Goal: Task Accomplishment & Management: Complete application form

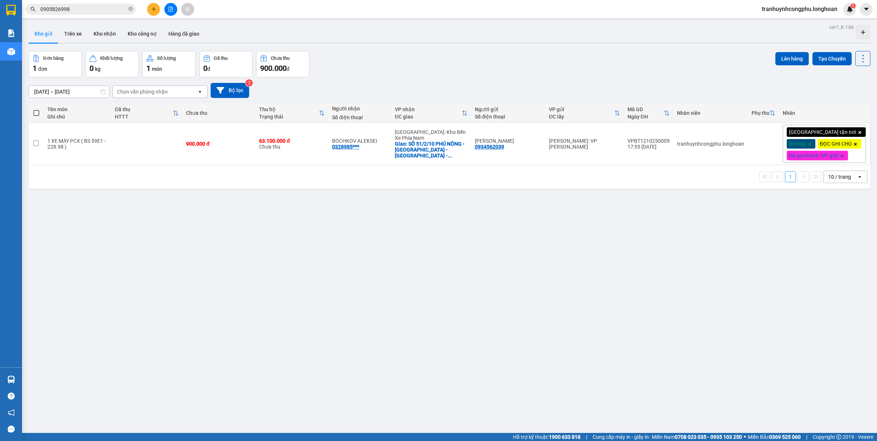
click at [94, 4] on span "0905826998" at bounding box center [81, 9] width 110 height 11
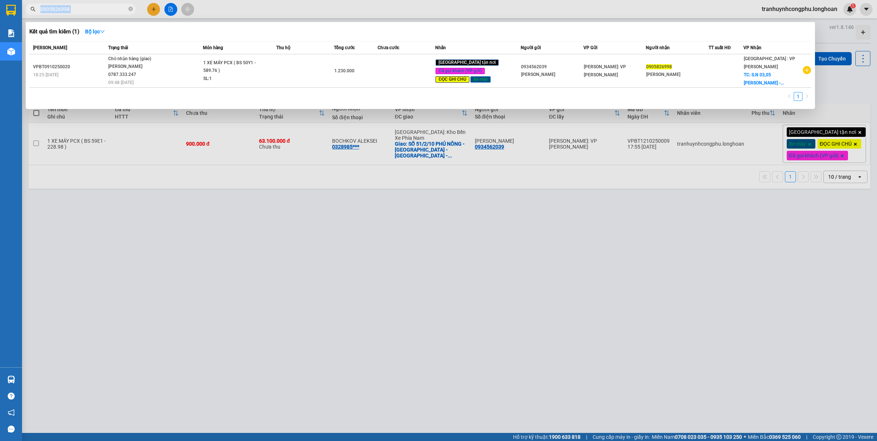
click at [94, 4] on span "0905826998" at bounding box center [81, 9] width 110 height 11
click at [85, 14] on span "0905826998" at bounding box center [81, 9] width 110 height 11
click at [90, 10] on input "0905826998" at bounding box center [83, 9] width 87 height 8
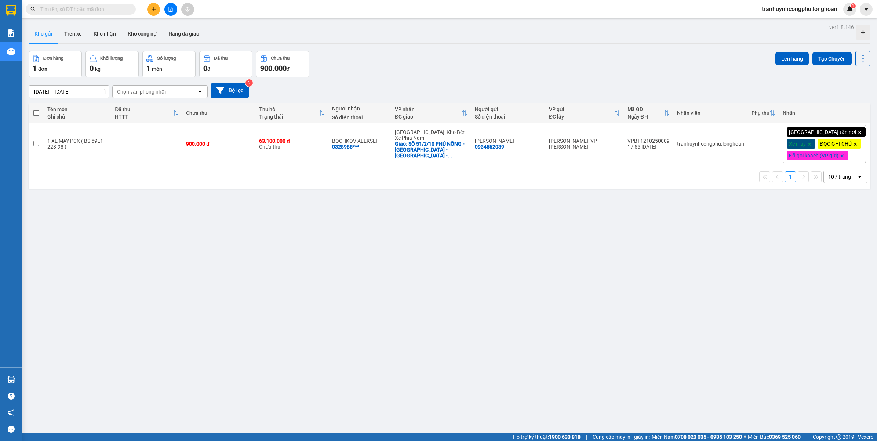
type input "8"
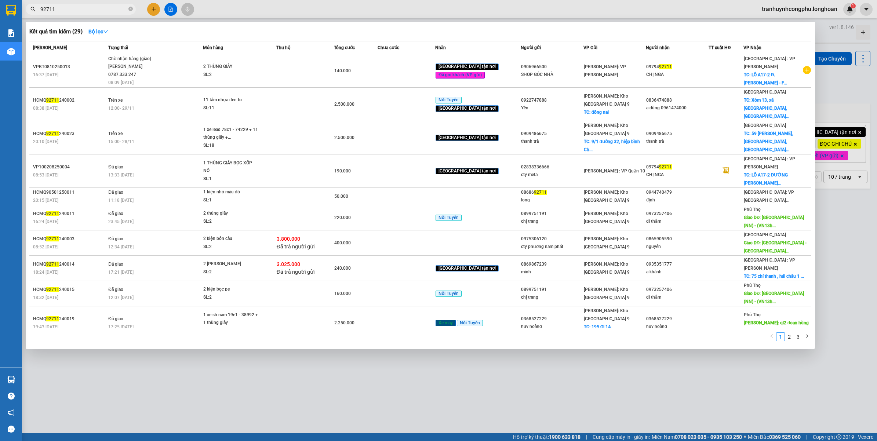
type input "92711"
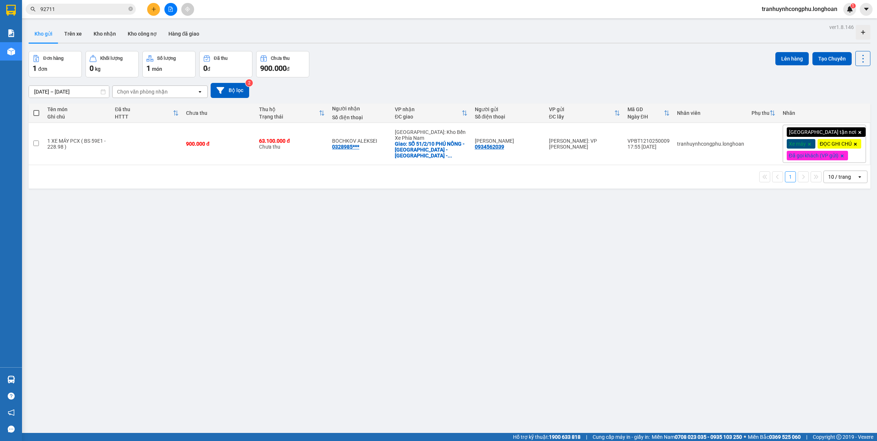
click at [278, 364] on div "ver 1.8.146 Kho gửi Trên xe Kho nhận Kho công nợ Hàng đã giao Đơn hàng 1 đơn Kh…" at bounding box center [450, 242] width 848 height 441
drag, startPoint x: 102, startPoint y: 32, endPoint x: 200, endPoint y: 81, distance: 109.7
click at [102, 32] on button "Kho nhận" at bounding box center [105, 34] width 34 height 18
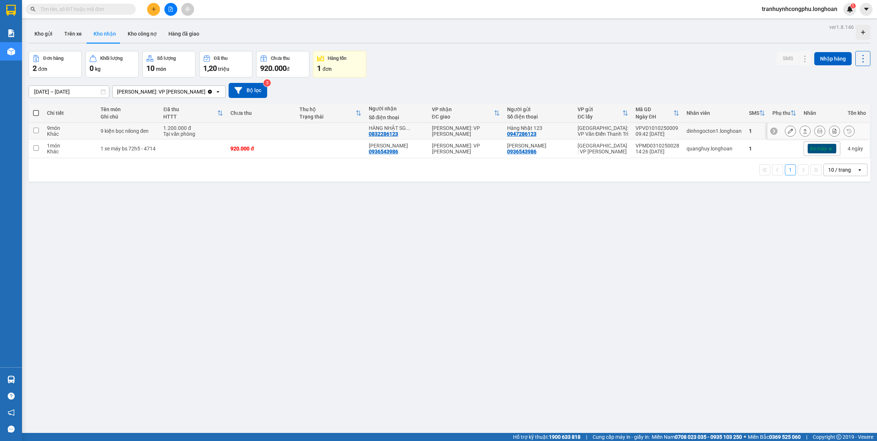
click at [788, 133] on icon at bounding box center [790, 130] width 5 height 5
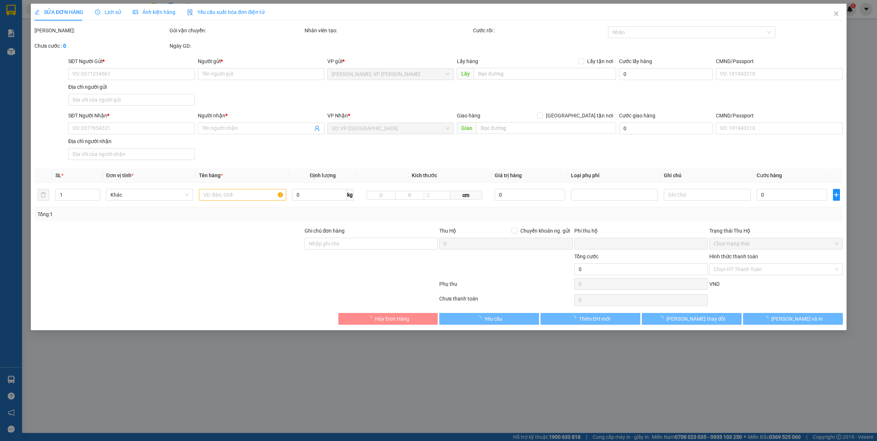
type input "0947286123"
type input "Hàng Nhật 123"
type input "0832286123"
type input "HÀNG NHẬT SG (CƯƠNG)"
type input "nhận nguyên kiện,giao nguyên kiện,bể vỡ khồng đền, XIN NHẸ TAY"
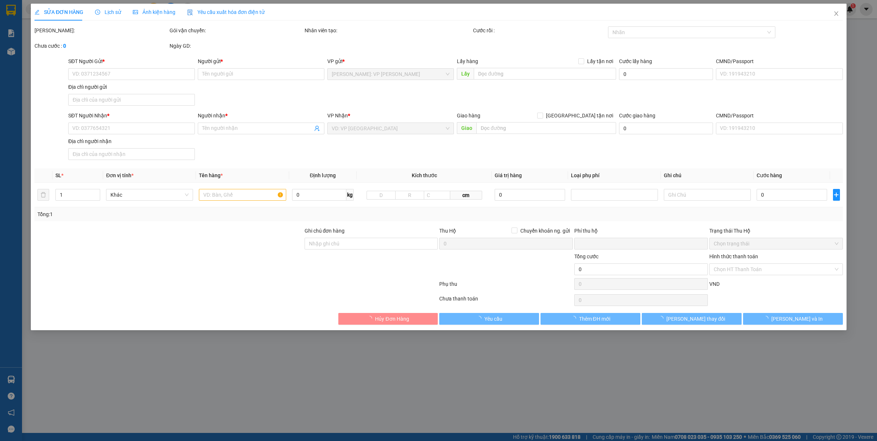
type input "0"
type input "1.200.000"
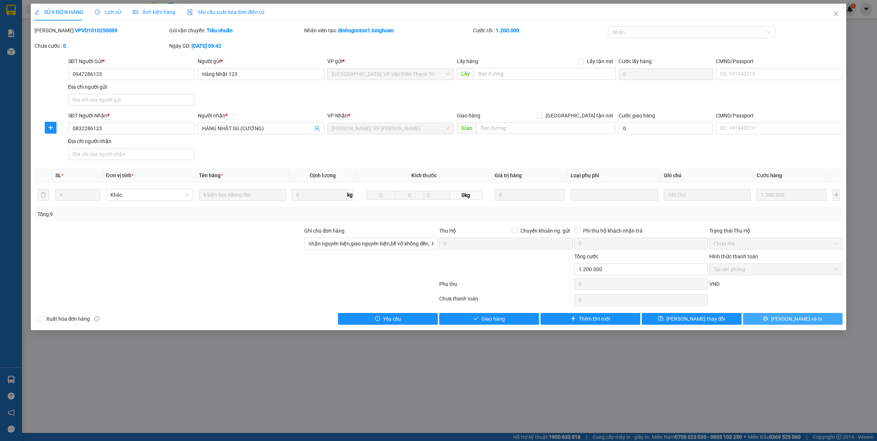
click at [789, 322] on span "[PERSON_NAME] và In" at bounding box center [796, 319] width 51 height 8
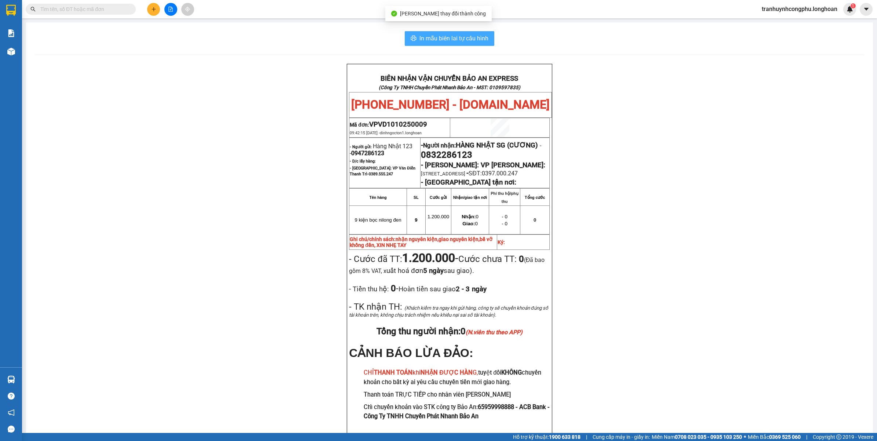
click at [459, 43] on button "In mẫu biên lai tự cấu hình" at bounding box center [450, 38] width 90 height 15
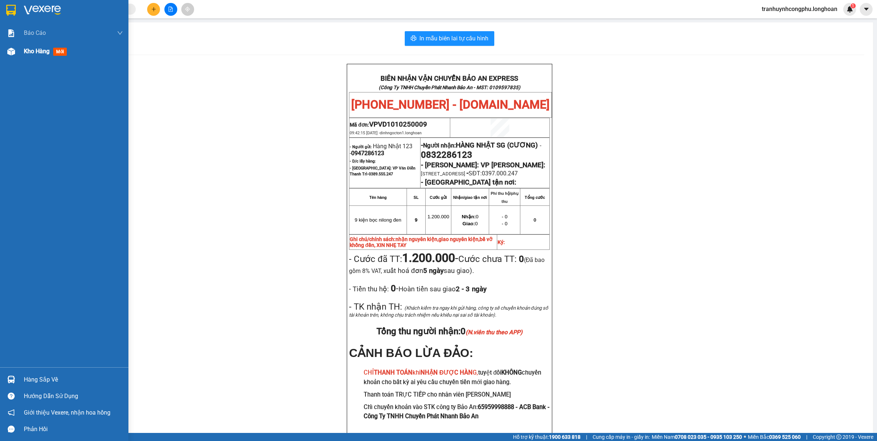
click at [52, 56] on div "Kho hàng mới" at bounding box center [47, 51] width 46 height 9
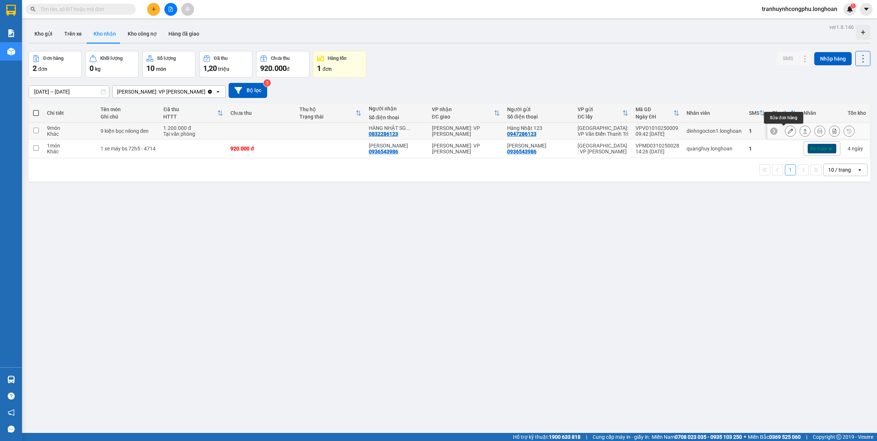
click at [788, 132] on icon at bounding box center [790, 130] width 5 height 5
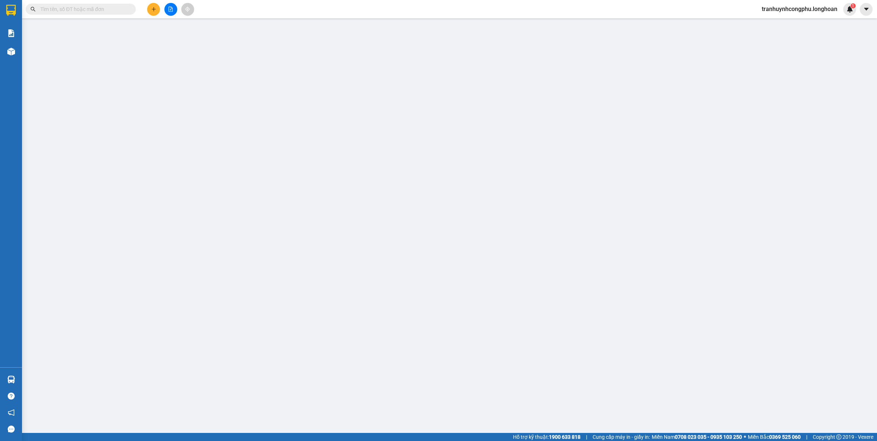
type input "0947286123"
type input "Hàng Nhật 123"
type input "0832286123"
type input "HÀNG NHẬT SG (CƯƠNG)"
type input "nhận nguyên kiện,giao nguyên kiện,bể vỡ khồng đền, XIN NHẸ TAY"
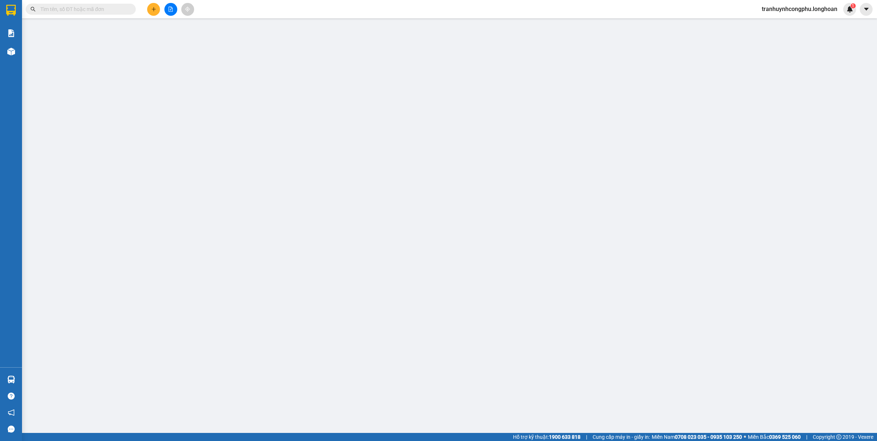
type input "0"
type input "1.200.000"
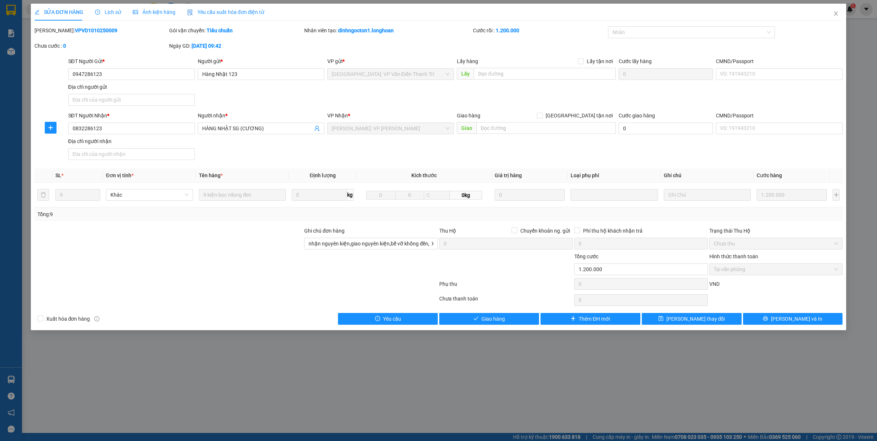
click at [100, 13] on span "Lịch sử" at bounding box center [108, 12] width 26 height 6
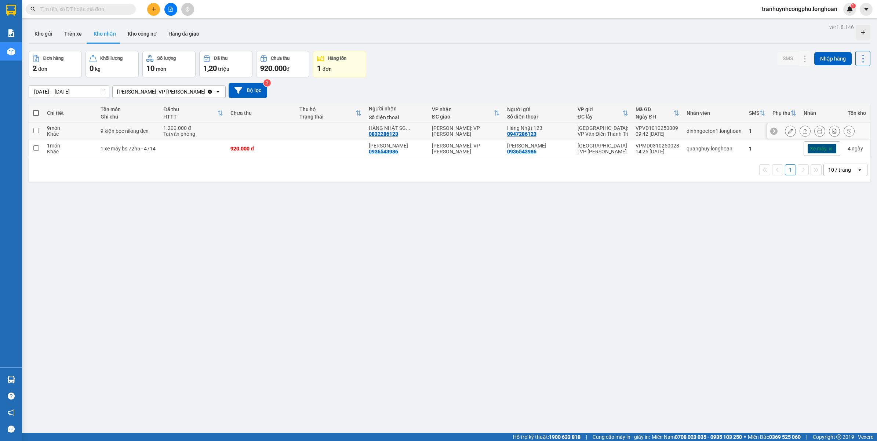
click at [788, 131] on icon at bounding box center [790, 130] width 5 height 5
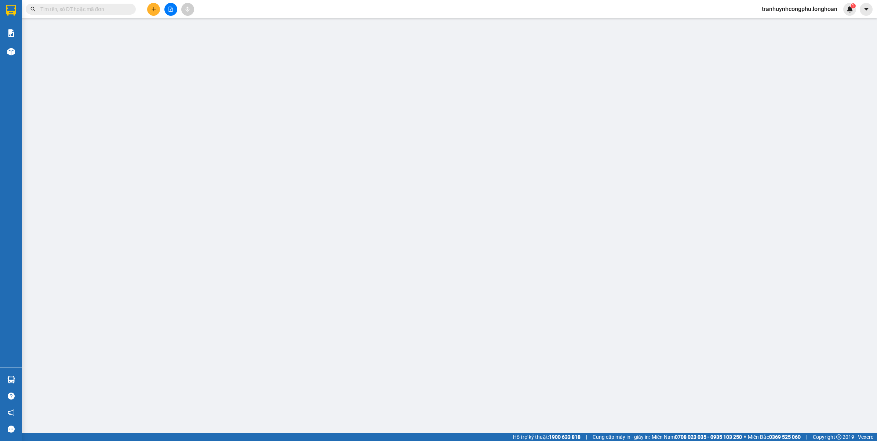
type input "0947286123"
type input "Hàng Nhật 123"
type input "0832286123"
type input "HÀNG NHẬT SG (CƯƠNG)"
type input "nhận nguyên kiện,giao nguyên kiện,bể vỡ khồng đền, XIN NHẸ TAY"
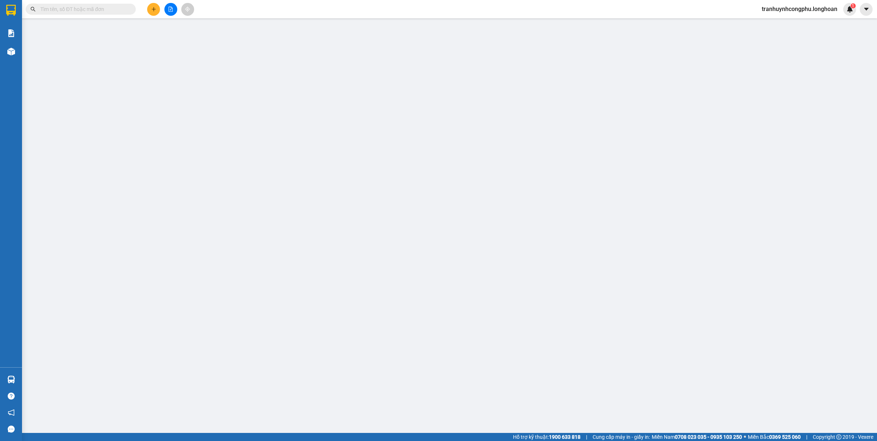
type input "0"
type input "1.200.000"
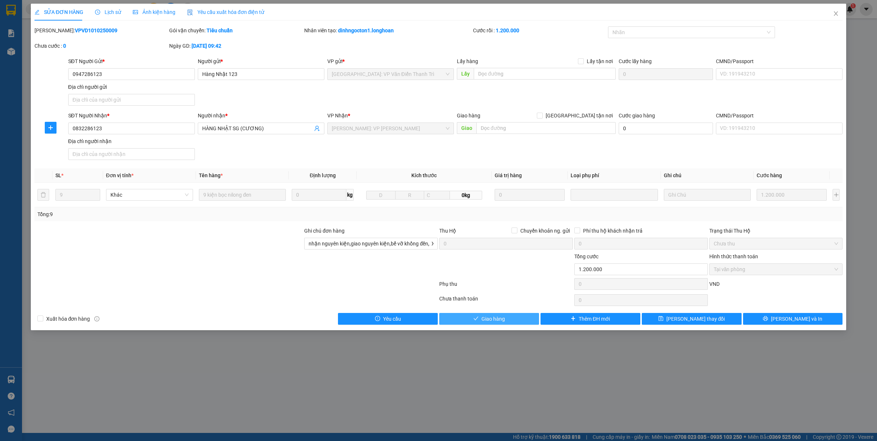
click at [506, 322] on button "Giao hàng" at bounding box center [489, 319] width 100 height 12
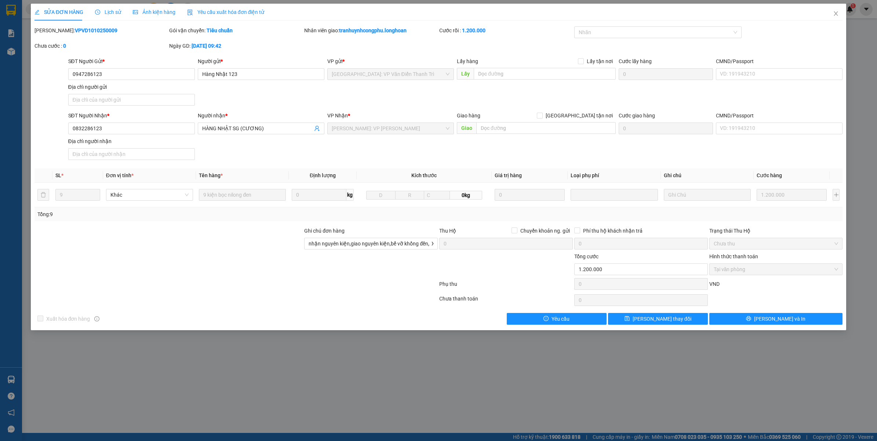
click at [395, 401] on div "SỬA ĐƠN HÀNG Lịch sử Ảnh kiện hàng Yêu cầu xuất hóa đơn điện tử Total Paid Fee …" at bounding box center [438, 220] width 877 height 441
click at [834, 15] on icon "close" at bounding box center [836, 14] width 6 height 6
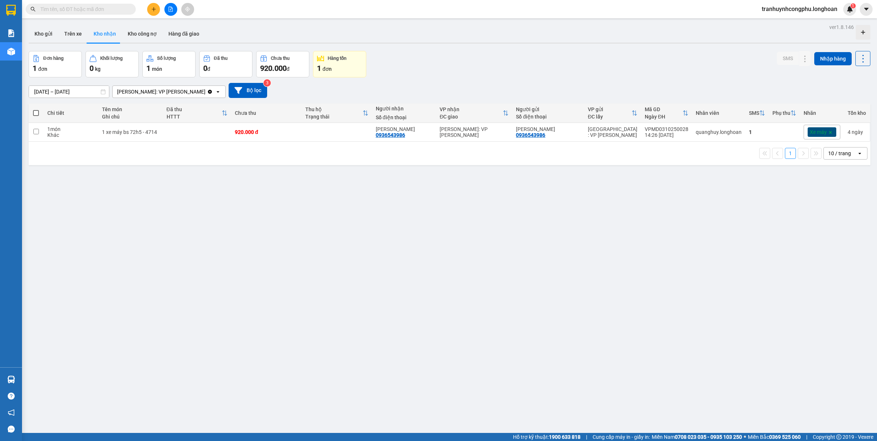
click at [482, 269] on div "ver 1.8.146 Kho gửi Trên xe Kho nhận Kho công nợ Hàng đã giao Đơn hàng 1 đơn Kh…" at bounding box center [450, 242] width 848 height 441
click at [281, 354] on div "ver 1.8.146 Kho gửi Trên xe Kho nhận Kho công nợ Hàng đã giao Đơn hàng 1 đơn Kh…" at bounding box center [450, 242] width 848 height 441
click at [44, 38] on button "Kho gửi" at bounding box center [44, 34] width 30 height 18
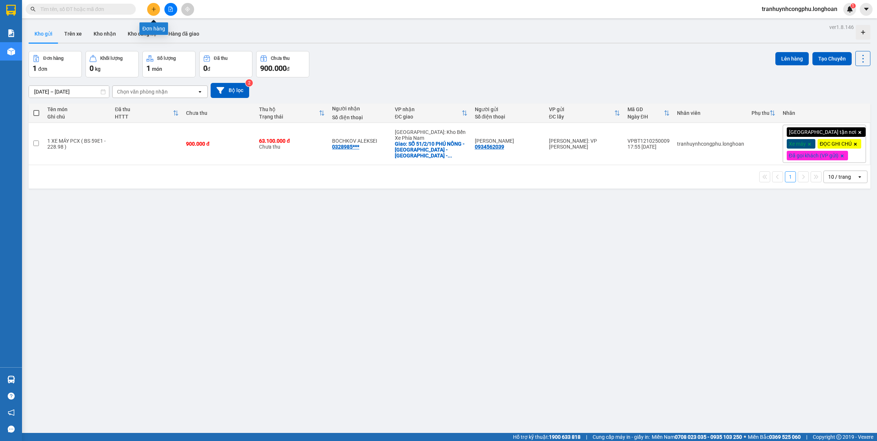
click at [152, 10] on icon "plus" at bounding box center [153, 9] width 5 height 5
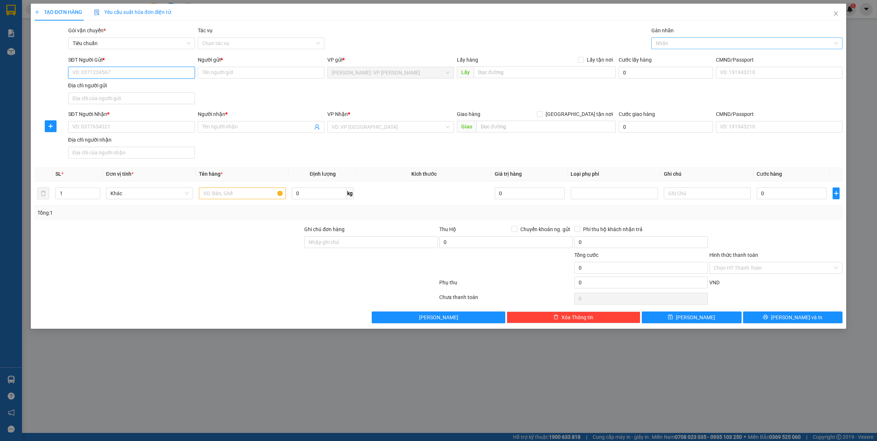
click at [718, 47] on div at bounding box center [743, 43] width 181 height 9
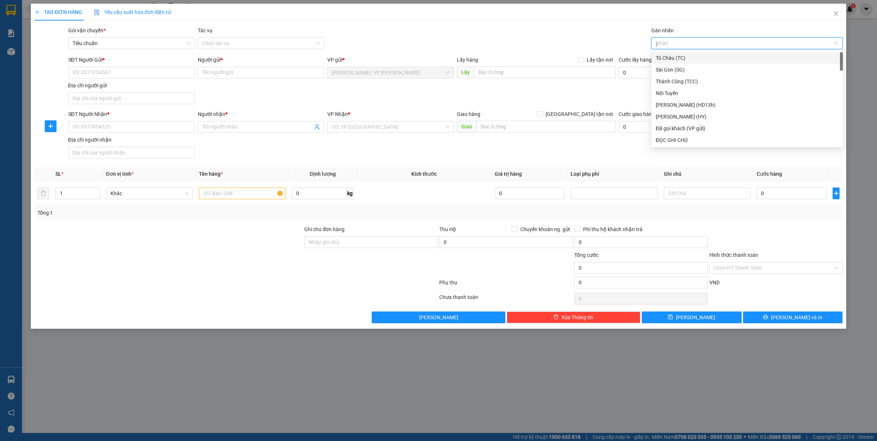
type input "gt"
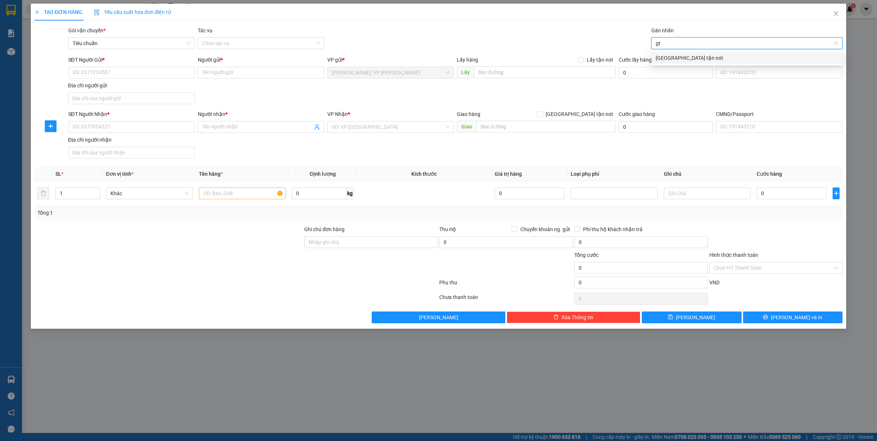
click at [695, 55] on div "[GEOGRAPHIC_DATA] tận nơi" at bounding box center [747, 58] width 183 height 8
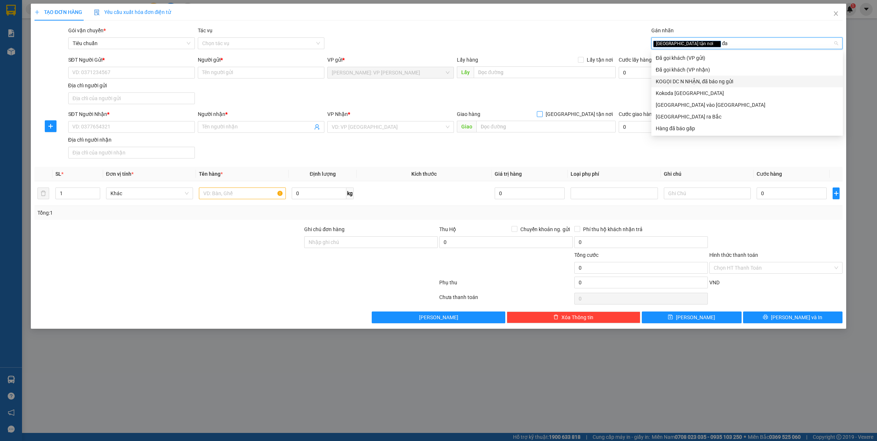
type input "đa"
click at [599, 113] on span "[GEOGRAPHIC_DATA] tận nơi" at bounding box center [579, 114] width 73 height 8
click at [542, 113] on input "[GEOGRAPHIC_DATA] tận nơi" at bounding box center [539, 113] width 5 height 5
checkbox input "true"
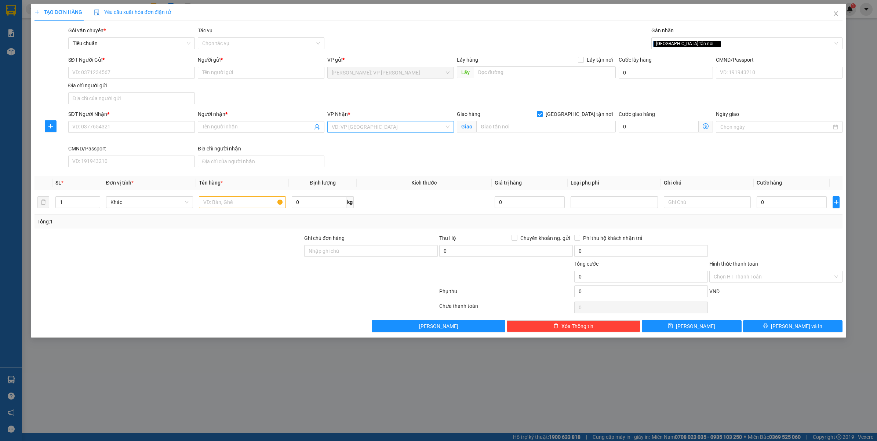
click at [367, 121] on div "VD: VP [GEOGRAPHIC_DATA]" at bounding box center [390, 127] width 127 height 12
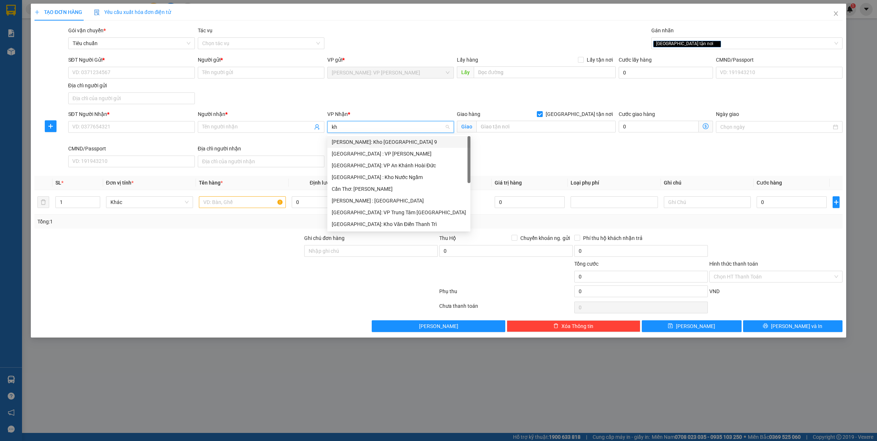
type input "kho"
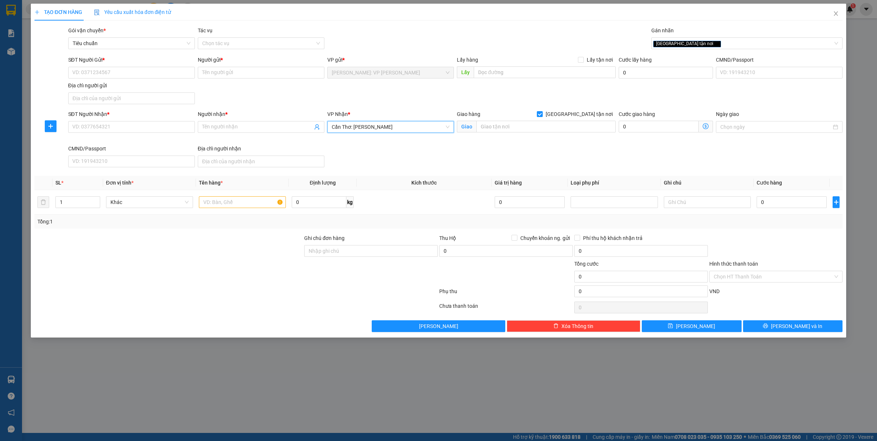
click at [387, 127] on span "Cần Thơ: [PERSON_NAME]" at bounding box center [391, 127] width 118 height 11
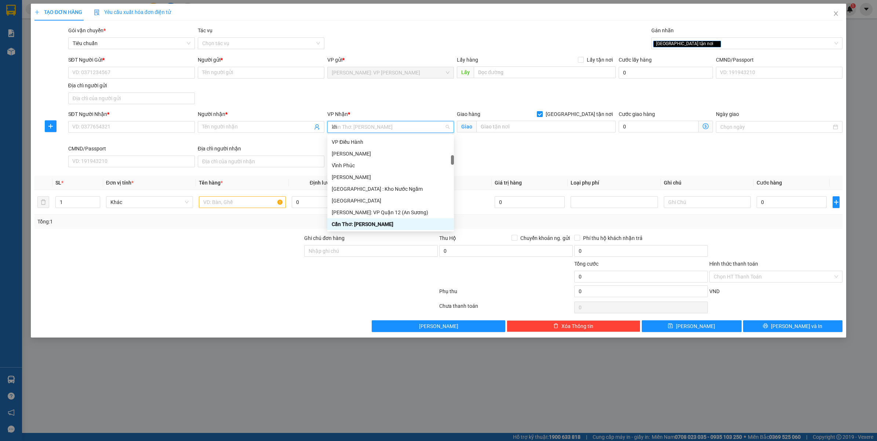
scroll to position [23, 0]
type input "kho"
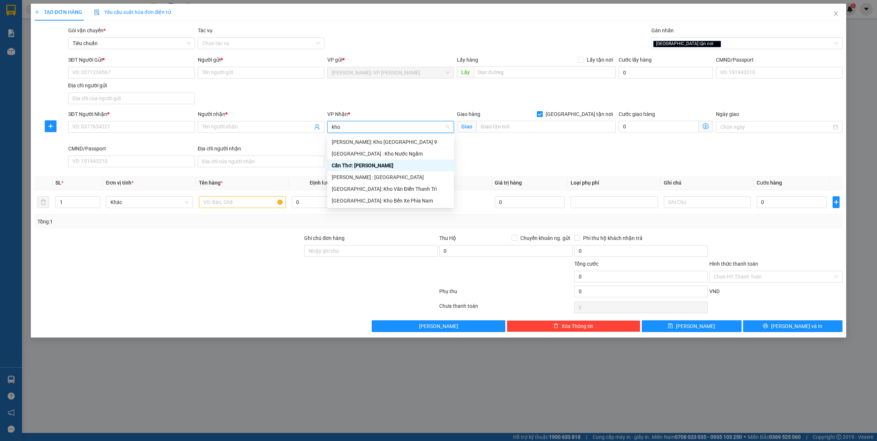
scroll to position [0, 0]
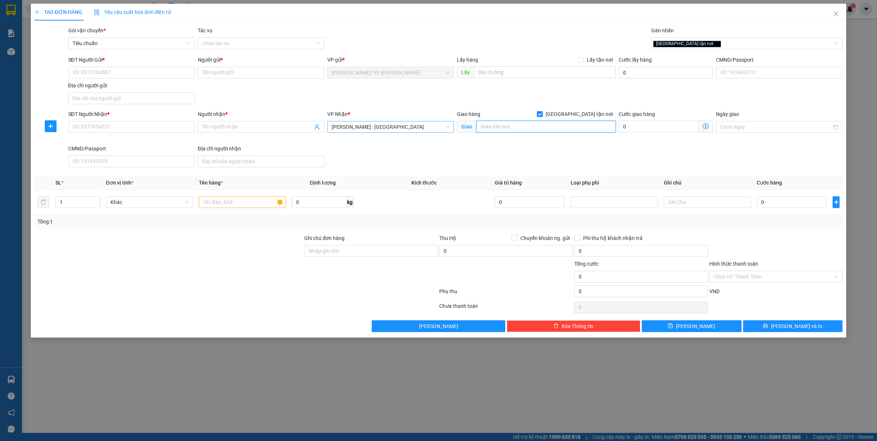
click at [512, 127] on input "text" at bounding box center [547, 127] width 140 height 12
click at [707, 38] on div "[GEOGRAPHIC_DATA] tận nơi" at bounding box center [748, 43] width 192 height 12
type input "CHỢ MỚI [GEOGRAPHIC_DATA] - [GEOGRAPHIC_DATA] - [GEOGRAPHIC_DATA]"
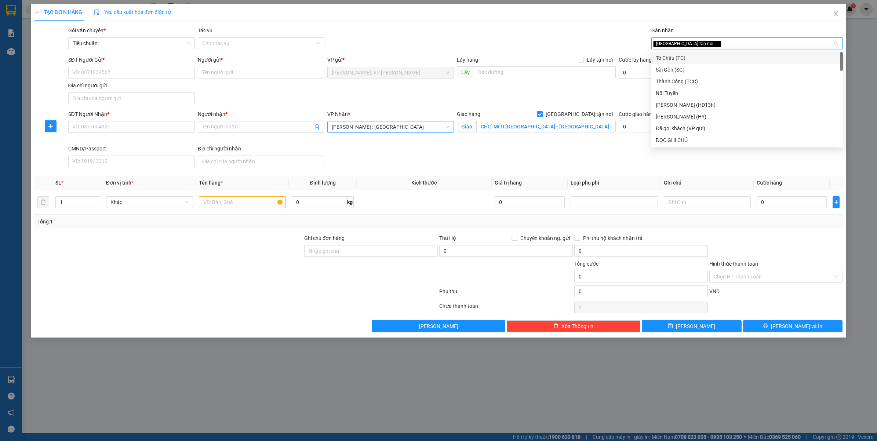
click at [705, 41] on div "[GEOGRAPHIC_DATA] tận nơi" at bounding box center [743, 43] width 181 height 9
type input "ĐA"
click at [702, 55] on div "Đã gọi khách (VP gửi)" at bounding box center [747, 58] width 183 height 8
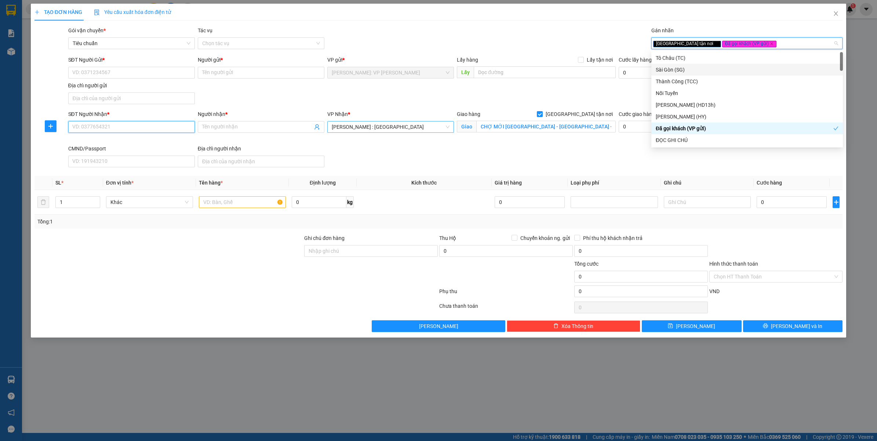
click at [147, 131] on input "SĐT Người Nhận *" at bounding box center [131, 127] width 127 height 12
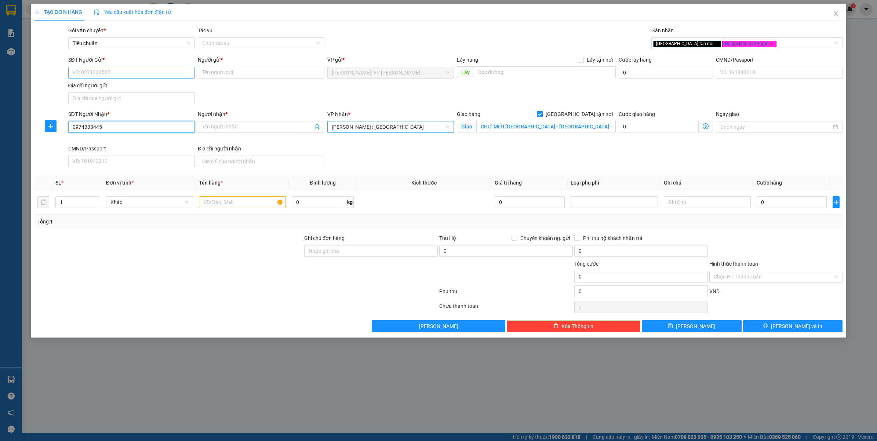
type input "0974333445"
click at [140, 69] on input "SĐT Người Gửi *" at bounding box center [131, 73] width 127 height 12
click at [140, 69] on input "0949026534" at bounding box center [131, 73] width 127 height 12
type input "0949026534"
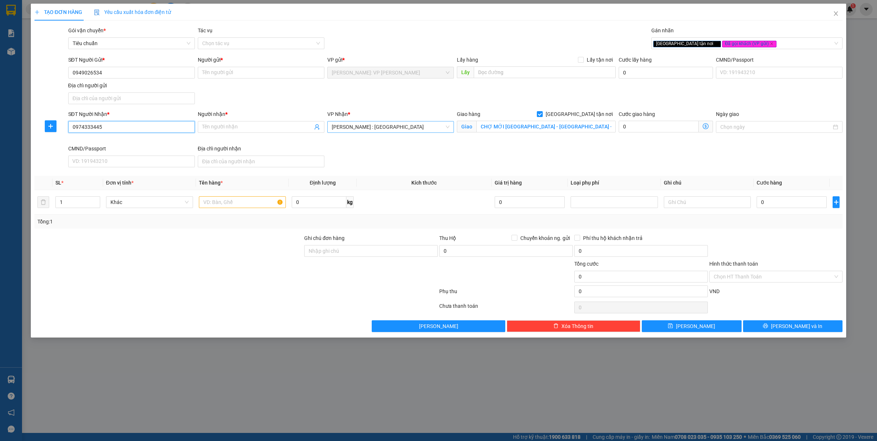
click at [108, 126] on input "0974333445" at bounding box center [131, 127] width 127 height 12
drag, startPoint x: 212, startPoint y: 126, endPoint x: 182, endPoint y: 131, distance: 30.5
click at [204, 127] on input "Người nhận *" at bounding box center [257, 127] width 111 height 8
type input "đ"
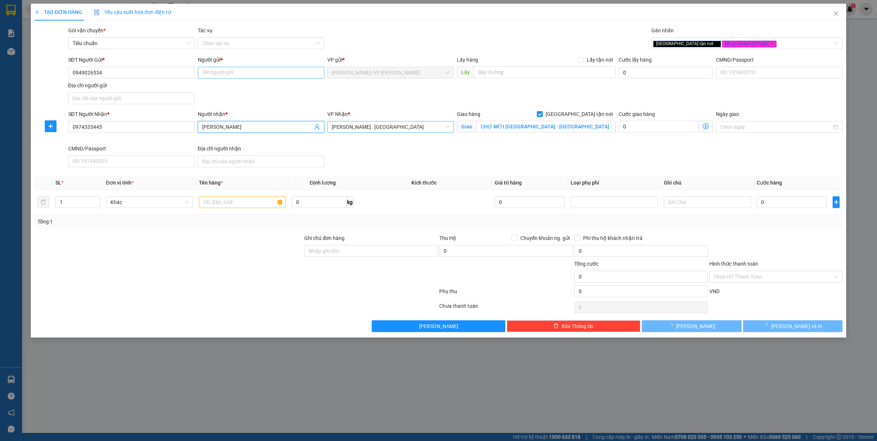
type input "[PERSON_NAME]"
click at [243, 73] on input "Người gửi *" at bounding box center [261, 73] width 127 height 12
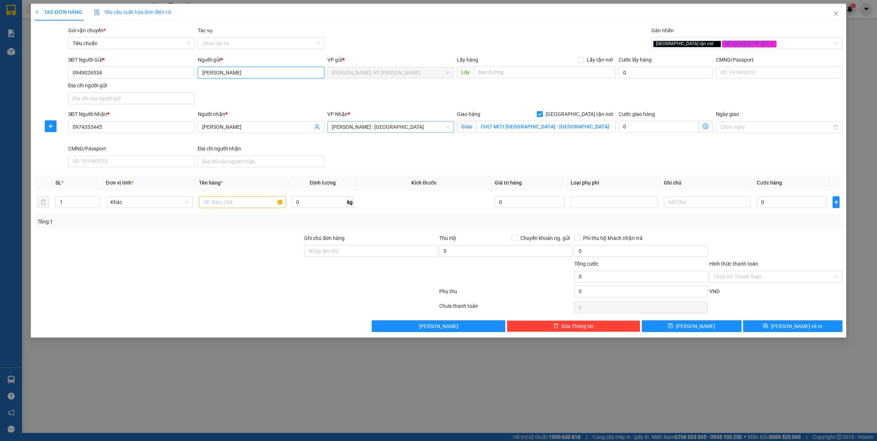
type input "[PERSON_NAME]"
click at [439, 45] on div "Gói vận chuyển * Tiêu chuẩn Tác vụ Chọn tác vụ Gán nhãn Giao tận nơi Đã gọi k…" at bounding box center [456, 39] width 778 height 26
click at [250, 203] on input "text" at bounding box center [242, 202] width 87 height 12
type input "1 BÓ NHÔM DÀI"
click at [68, 245] on div at bounding box center [169, 247] width 270 height 26
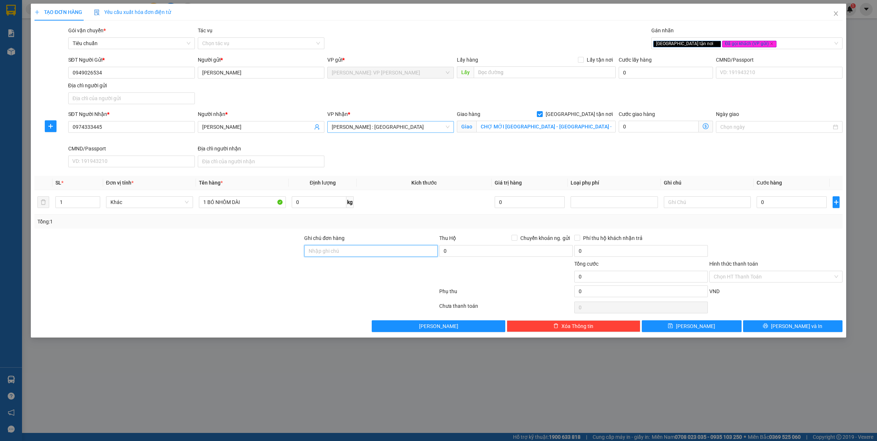
click at [355, 251] on input "Ghi chú đơn hàng" at bounding box center [371, 251] width 134 height 12
type input "VẬN CHUYỂN NHẸ TAY - HƯ VỠ KHÔNG ĐỀN"
click at [191, 297] on div at bounding box center [236, 293] width 405 height 15
click at [126, 67] on input "0949026534" at bounding box center [131, 73] width 127 height 12
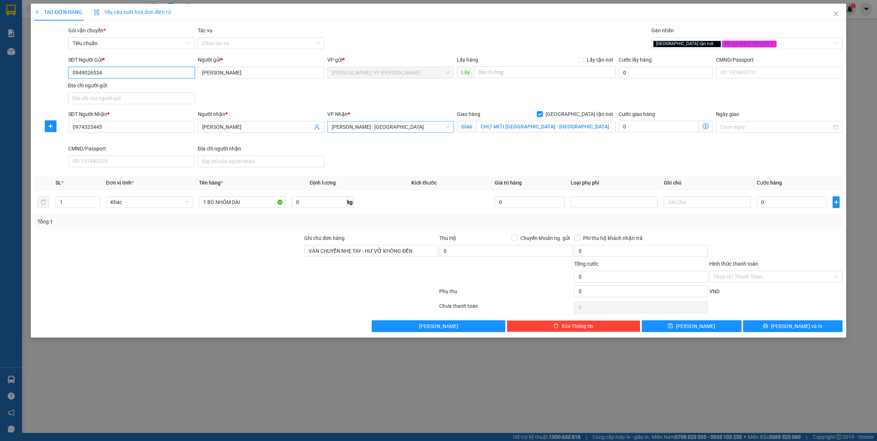
paste input "0"
type input "0949020534"
click at [423, 37] on div "Gói vận chuyển * Tiêu chuẩn Tác vụ Chọn tác vụ Gán nhãn Giao tận nơi Đã gọi k…" at bounding box center [456, 39] width 778 height 26
click at [770, 206] on input "0" at bounding box center [792, 202] width 70 height 12
type input "4"
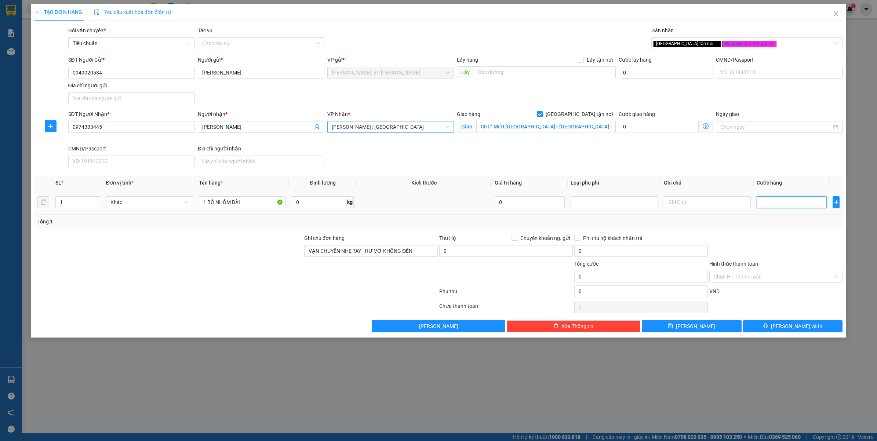
type input "4"
type input "43"
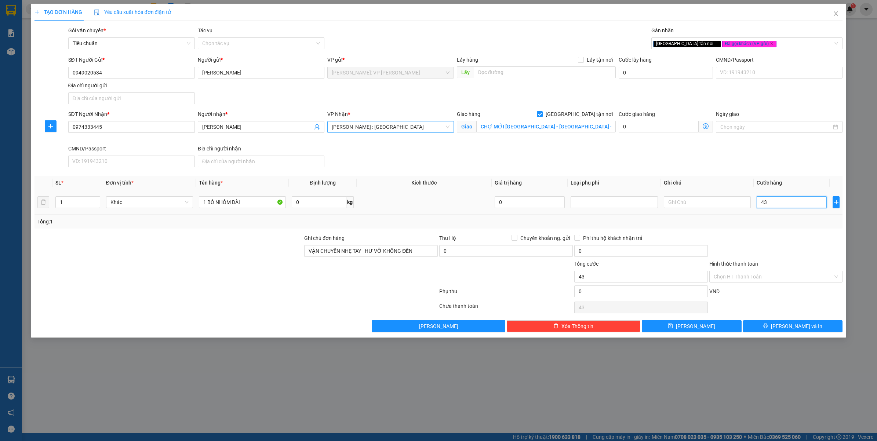
type input "430"
click at [781, 247] on div at bounding box center [776, 247] width 135 height 26
type input "430.000"
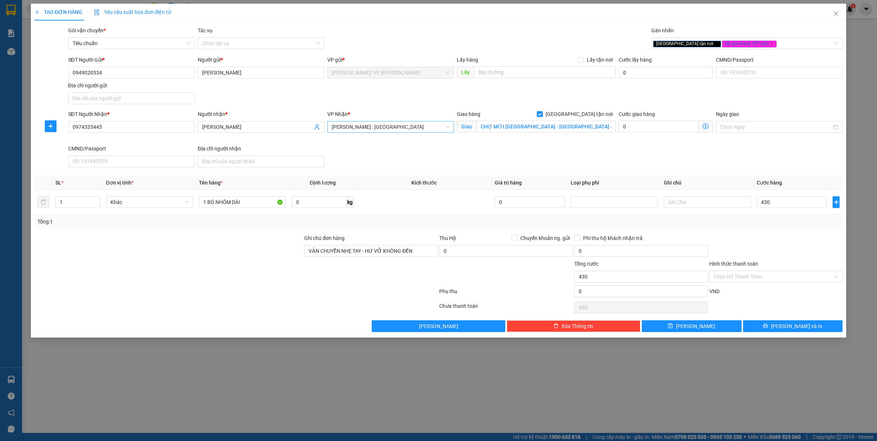
type input "430.000"
click at [742, 272] on input "Hình thức thanh toán" at bounding box center [774, 276] width 120 height 11
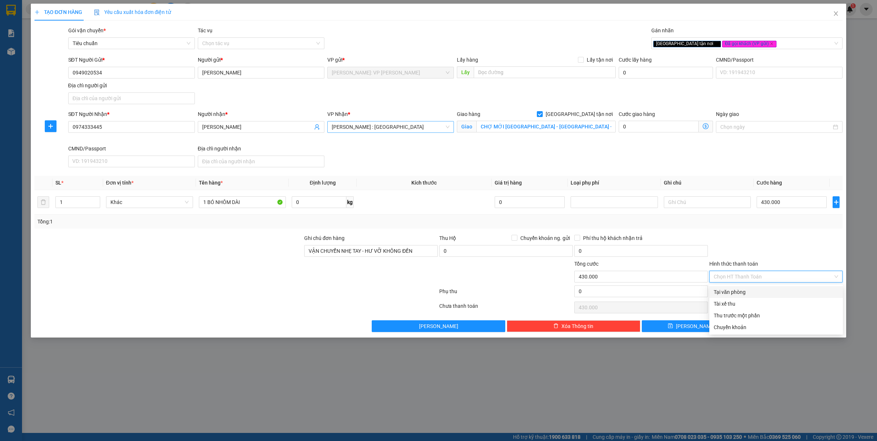
click at [729, 288] on div "Tại văn phòng" at bounding box center [776, 292] width 125 height 8
type input "0"
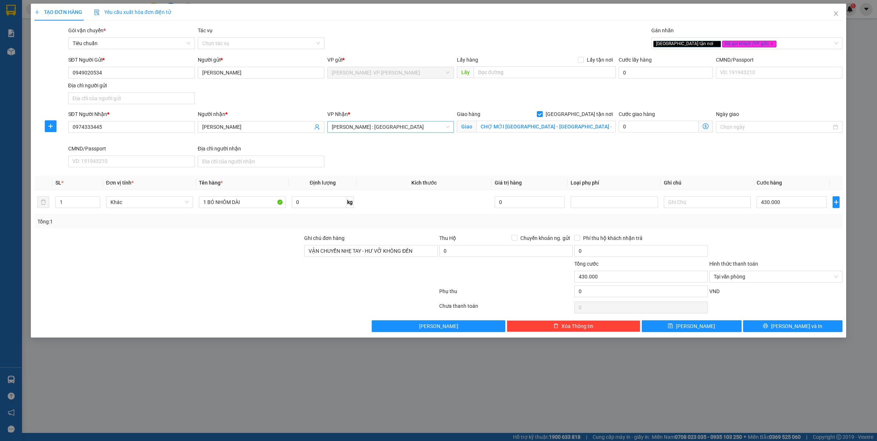
click at [739, 241] on div at bounding box center [776, 247] width 135 height 26
click at [776, 322] on button "[PERSON_NAME] và In" at bounding box center [793, 327] width 100 height 12
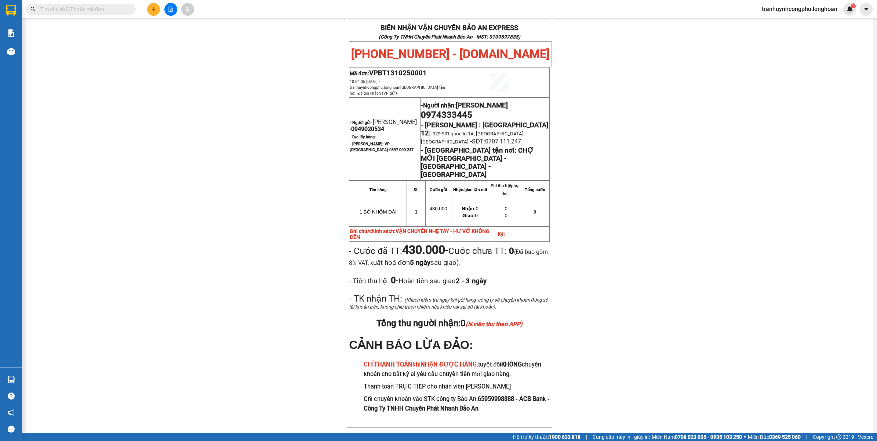
scroll to position [346, 0]
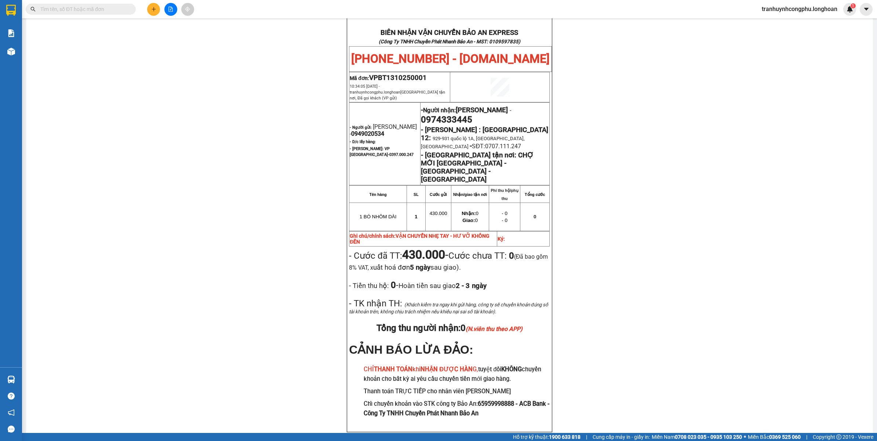
click at [658, 245] on div "PHIẾU DÁN LÊN HÀNG Ngày in phiếu: 10:34 [DATE] CSKH: [PHONE_NUMBER] CÔNG TY TNH…" at bounding box center [450, 84] width 830 height 732
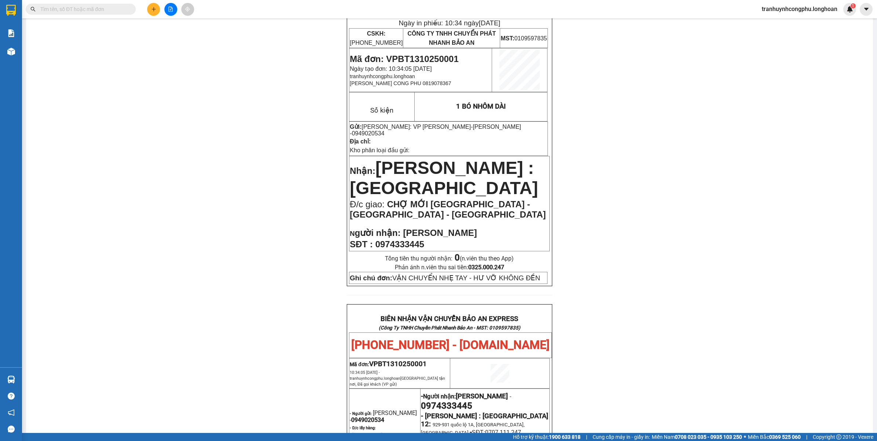
scroll to position [0, 0]
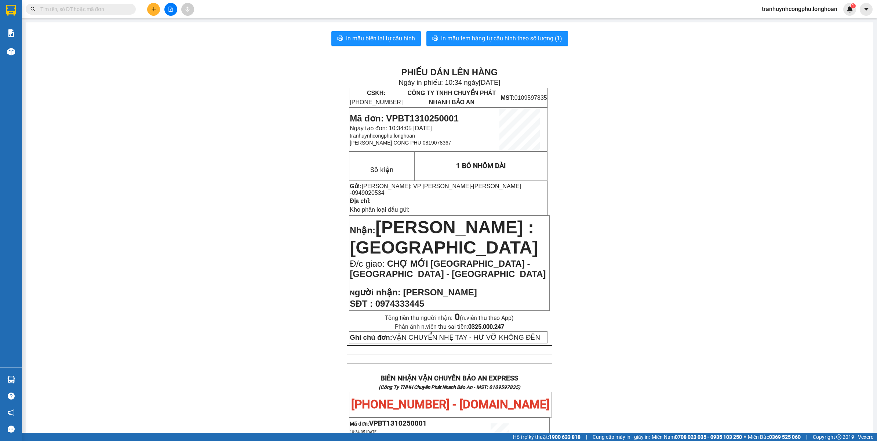
click at [267, 288] on div "PHIẾU DÁN LÊN HÀNG Ngày in phiếu: 10:34 [DATE] CSKH: [PHONE_NUMBER] CÔNG TY TNH…" at bounding box center [450, 430] width 830 height 732
click at [439, 117] on span "Mã đơn: VPBT1310250001" at bounding box center [404, 118] width 109 height 10
copy span "VPBT1310250001"
click at [133, 256] on div "PHIẾU DÁN LÊN HÀNG Ngày in phiếu: 10:34 [DATE] CSKH: [PHONE_NUMBER] CÔNG TY TNH…" at bounding box center [450, 430] width 830 height 732
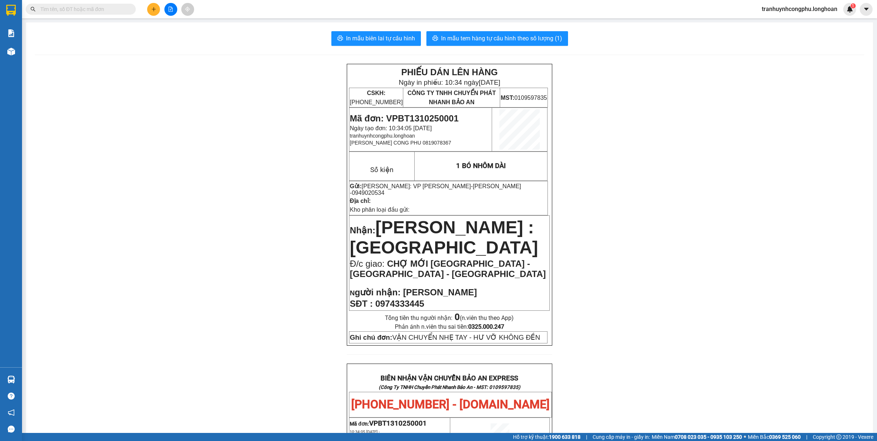
click at [421, 264] on span "CHỢ MỚI [GEOGRAPHIC_DATA] - [GEOGRAPHIC_DATA] - [GEOGRAPHIC_DATA]" at bounding box center [448, 269] width 196 height 20
copy td "Đ/c giao: [GEOGRAPHIC_DATA] - [GEOGRAPHIC_DATA] - [GEOGRAPHIC_DATA]"
click at [377, 195] on span "0949020534" at bounding box center [368, 193] width 33 height 6
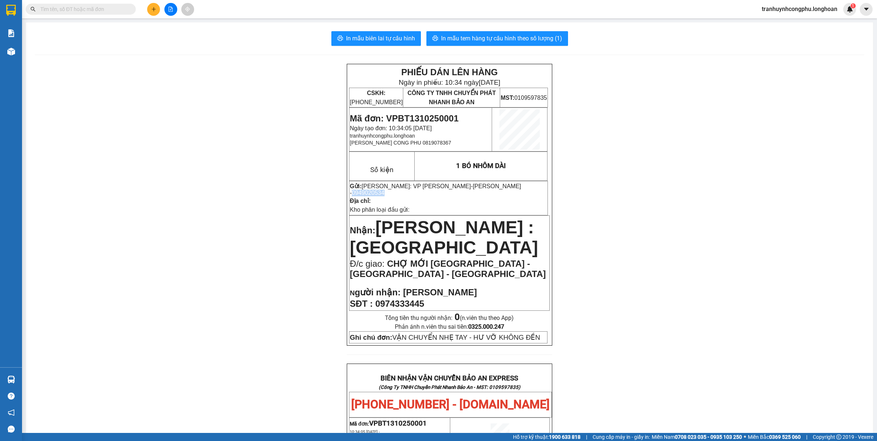
click at [377, 195] on span "0949020534" at bounding box center [368, 193] width 33 height 6
copy span "0949020534"
click at [263, 325] on div "PHIẾU DÁN LÊN HÀNG Ngày in phiếu: 10:34 [DATE] CSKH: [PHONE_NUMBER] CÔNG TY TNH…" at bounding box center [450, 430] width 830 height 732
click at [546, 41] on span "In mẫu tem hàng tự cấu hình theo số lượng (1)" at bounding box center [501, 38] width 121 height 9
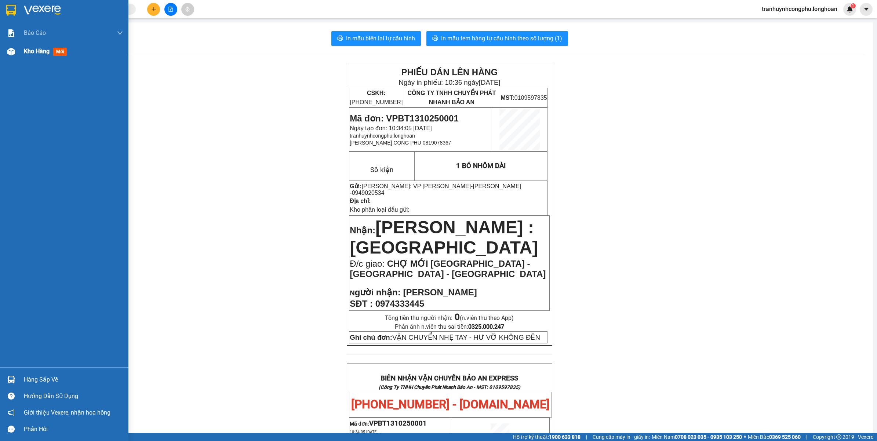
click at [25, 45] on div "Kho hàng mới" at bounding box center [73, 51] width 99 height 18
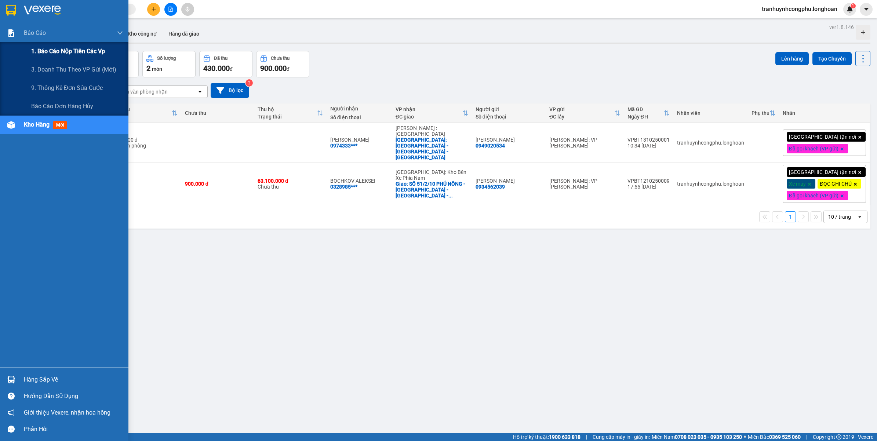
click at [24, 49] on div "1. Báo cáo nộp tiền các vp" at bounding box center [64, 51] width 128 height 18
